Goal: Information Seeking & Learning: Learn about a topic

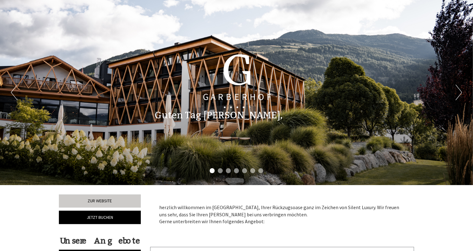
click at [462, 93] on button "Next" at bounding box center [459, 92] width 7 height 16
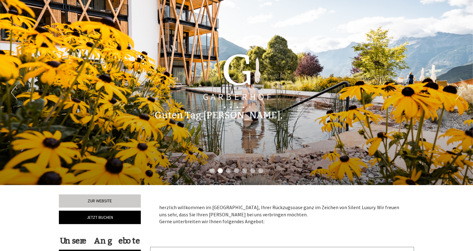
click at [461, 92] on button "Next" at bounding box center [459, 92] width 7 height 16
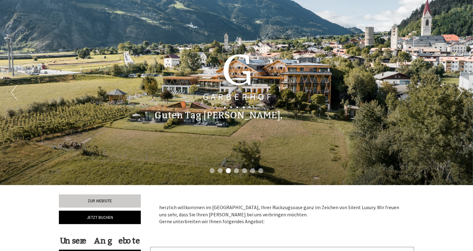
click at [461, 92] on button "Next" at bounding box center [459, 92] width 7 height 16
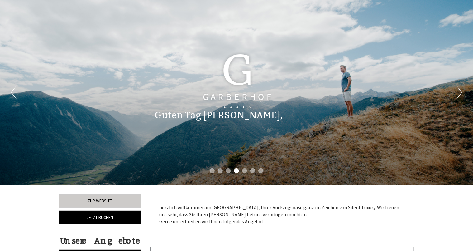
click at [461, 92] on button "Next" at bounding box center [459, 92] width 7 height 16
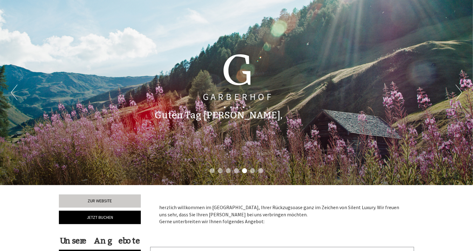
click at [461, 92] on button "Next" at bounding box center [459, 92] width 7 height 16
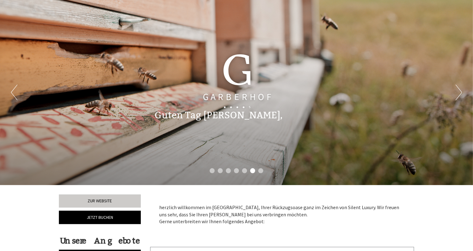
click at [461, 92] on button "Next" at bounding box center [459, 92] width 7 height 16
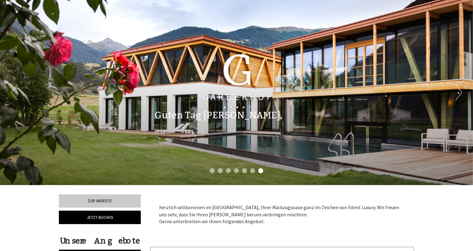
click at [461, 92] on button "Next" at bounding box center [459, 92] width 7 height 16
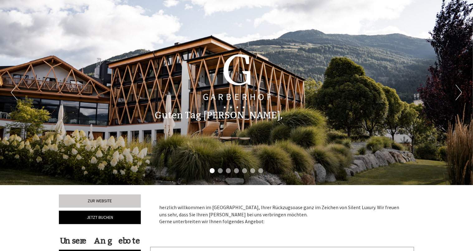
click at [461, 92] on button "Next" at bounding box center [459, 92] width 7 height 16
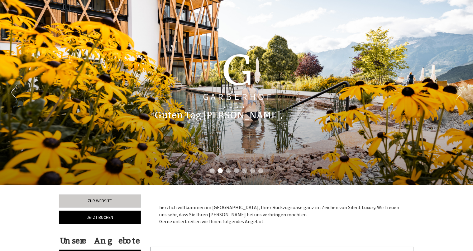
click at [461, 92] on button "Next" at bounding box center [459, 92] width 7 height 16
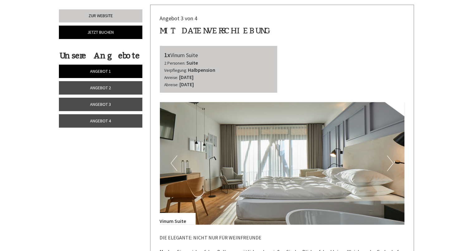
scroll to position [1216, 0]
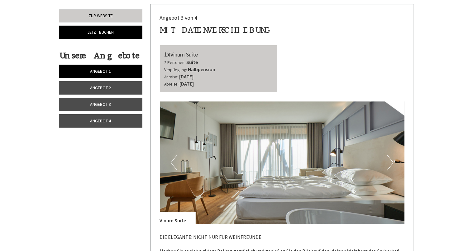
click at [392, 163] on button "Next" at bounding box center [390, 163] width 7 height 16
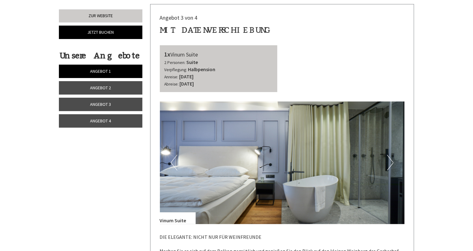
click at [392, 163] on button "Next" at bounding box center [390, 163] width 7 height 16
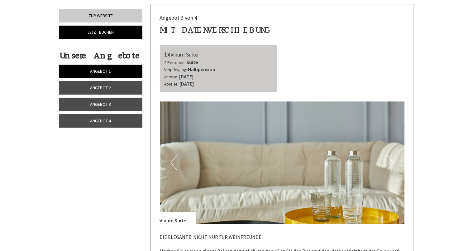
click at [392, 163] on button "Next" at bounding box center [390, 163] width 7 height 16
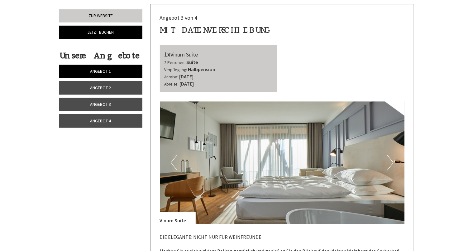
click at [392, 163] on button "Next" at bounding box center [390, 163] width 7 height 16
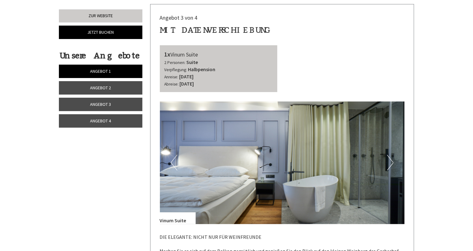
click at [392, 163] on button "Next" at bounding box center [390, 163] width 7 height 16
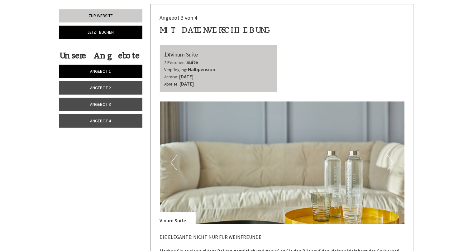
click at [392, 163] on button "Next" at bounding box center [390, 163] width 7 height 16
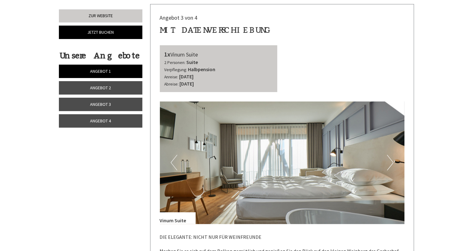
click at [392, 163] on button "Next" at bounding box center [390, 163] width 7 height 16
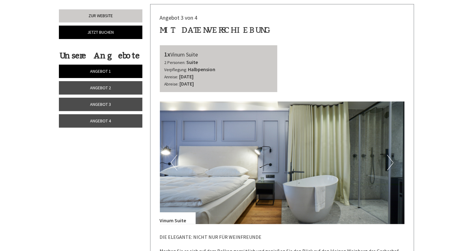
click at [392, 163] on button "Next" at bounding box center [390, 163] width 7 height 16
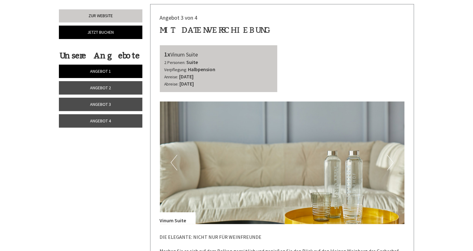
click at [392, 163] on button "Next" at bounding box center [390, 163] width 7 height 16
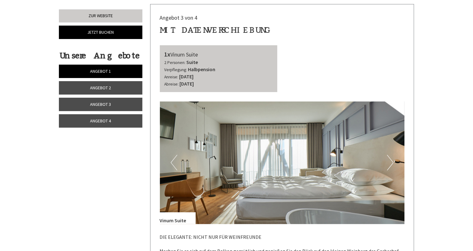
click at [392, 163] on button "Next" at bounding box center [390, 163] width 7 height 16
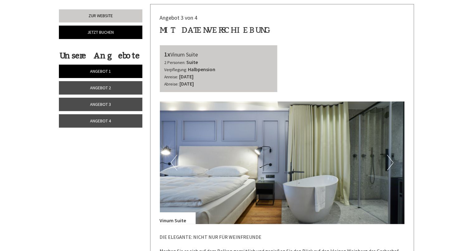
click at [392, 163] on button "Next" at bounding box center [390, 163] width 7 height 16
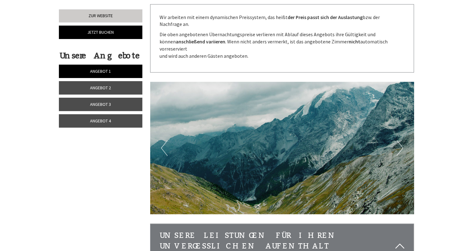
scroll to position [1808, 0]
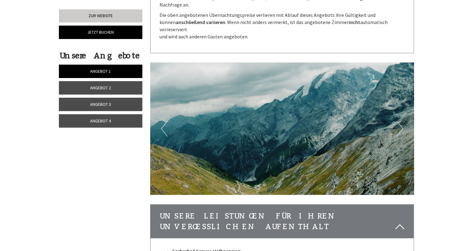
click at [401, 121] on button "Next" at bounding box center [400, 129] width 7 height 16
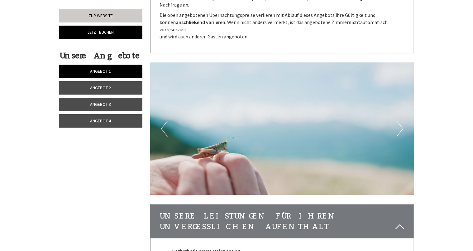
click at [401, 121] on button "Next" at bounding box center [400, 129] width 7 height 16
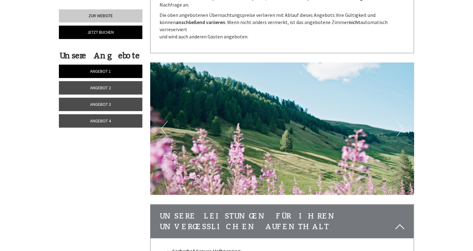
click at [401, 121] on button "Next" at bounding box center [400, 129] width 7 height 16
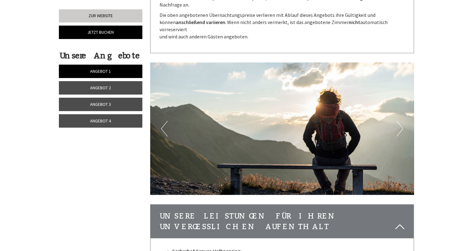
click at [401, 121] on button "Next" at bounding box center [400, 129] width 7 height 16
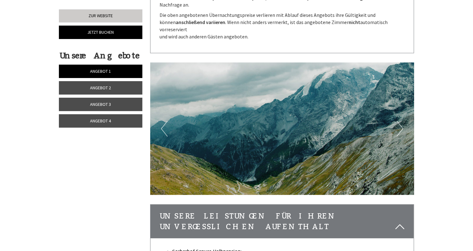
click at [401, 121] on button "Next" at bounding box center [400, 129] width 7 height 16
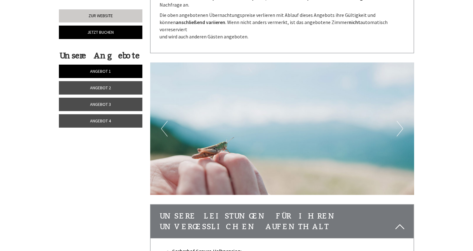
click at [401, 121] on button "Next" at bounding box center [400, 129] width 7 height 16
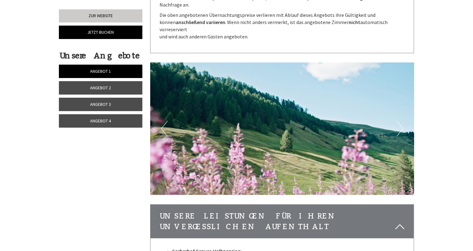
click at [401, 121] on button "Next" at bounding box center [400, 129] width 7 height 16
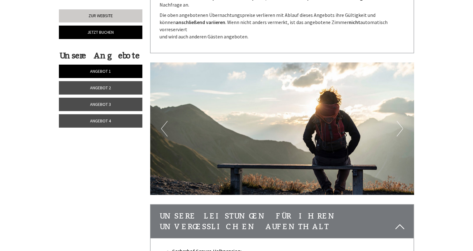
click at [401, 121] on button "Next" at bounding box center [400, 129] width 7 height 16
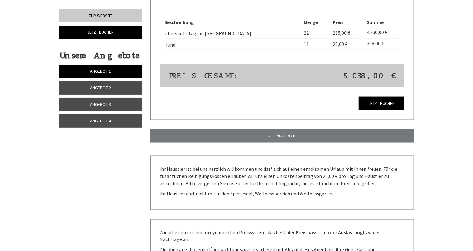
scroll to position [1590, 0]
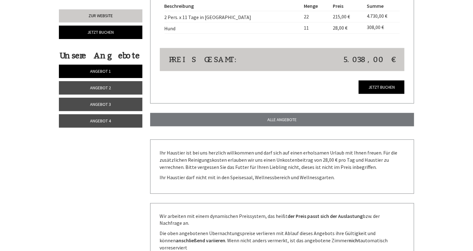
click at [130, 122] on link "Angebot 4" at bounding box center [101, 120] width 84 height 13
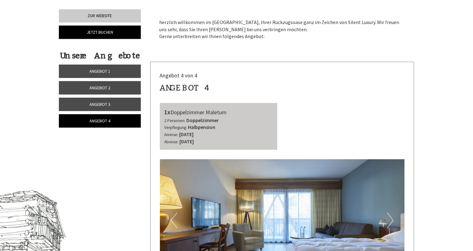
scroll to position [184, 0]
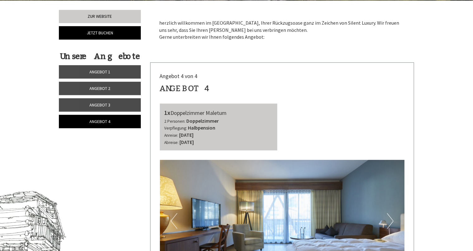
click at [118, 87] on link "Angebot 2" at bounding box center [100, 88] width 82 height 13
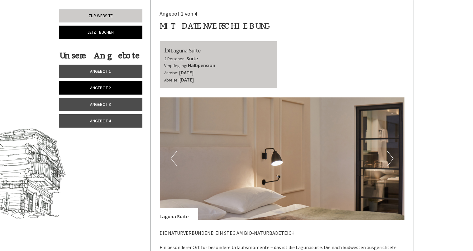
click at [116, 101] on link "Angebot 3" at bounding box center [101, 104] width 84 height 13
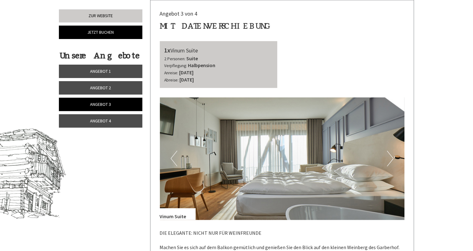
click at [115, 120] on link "Angebot 4" at bounding box center [101, 120] width 84 height 13
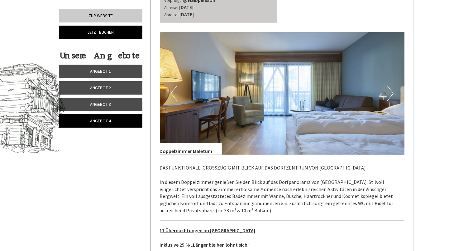
scroll to position [309, 0]
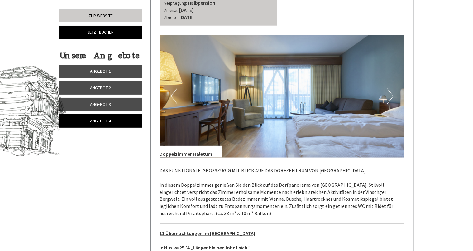
click at [392, 97] on button "Next" at bounding box center [390, 96] width 7 height 16
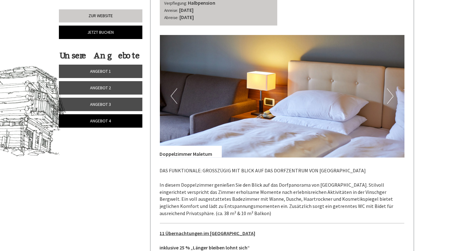
click at [392, 97] on button "Next" at bounding box center [390, 96] width 7 height 16
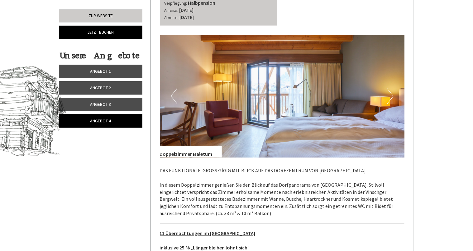
click at [392, 97] on button "Next" at bounding box center [390, 96] width 7 height 16
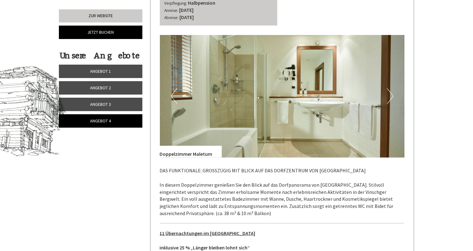
click at [392, 97] on button "Next" at bounding box center [390, 96] width 7 height 16
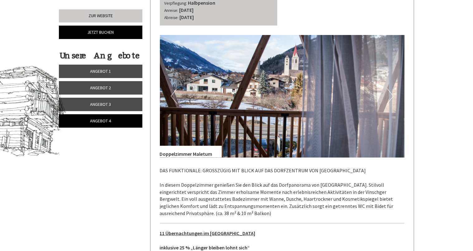
click at [392, 97] on button "Next" at bounding box center [390, 96] width 7 height 16
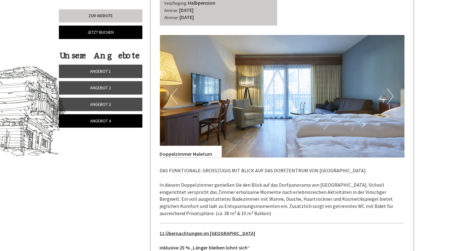
click at [392, 97] on button "Next" at bounding box center [390, 96] width 7 height 16
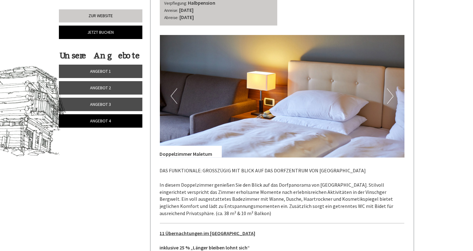
click at [393, 97] on button "Next" at bounding box center [390, 96] width 7 height 16
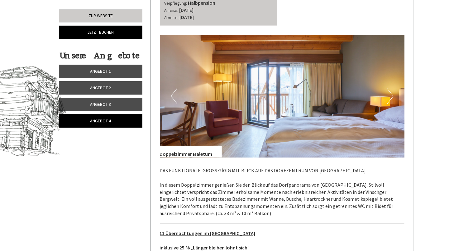
click at [393, 97] on button "Next" at bounding box center [390, 96] width 7 height 16
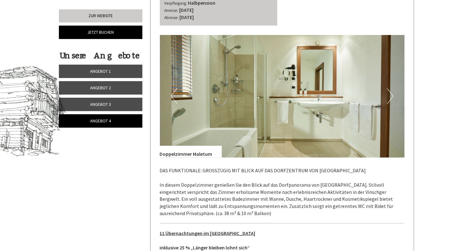
click at [393, 97] on button "Next" at bounding box center [390, 96] width 7 height 16
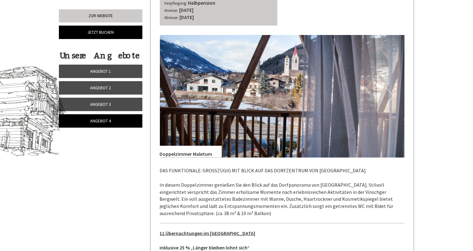
click at [393, 97] on button "Next" at bounding box center [390, 96] width 7 height 16
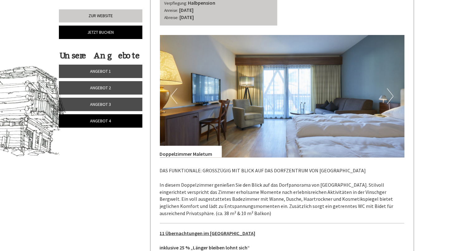
click at [393, 97] on button "Next" at bounding box center [390, 96] width 7 height 16
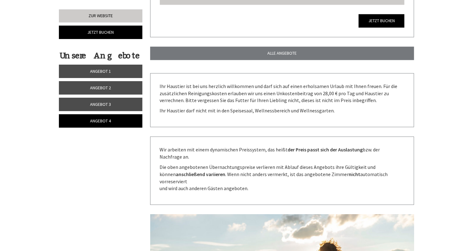
scroll to position [779, 0]
